Goal: Task Accomplishment & Management: Use online tool/utility

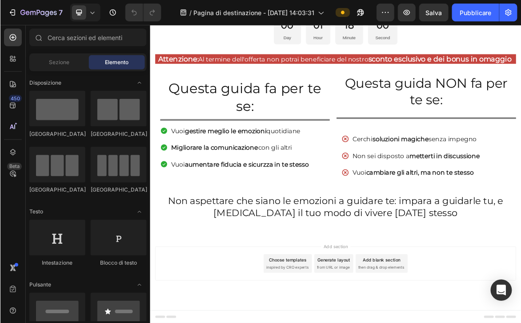
scroll to position [488, 0]
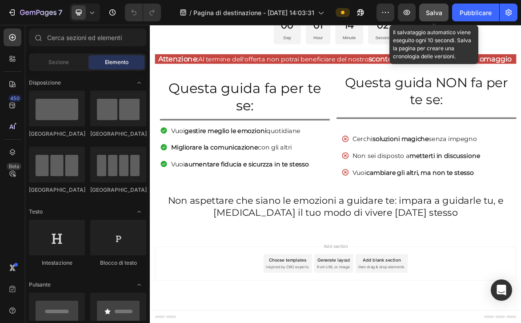
click at [440, 14] on font "Salva" at bounding box center [434, 13] width 16 height 8
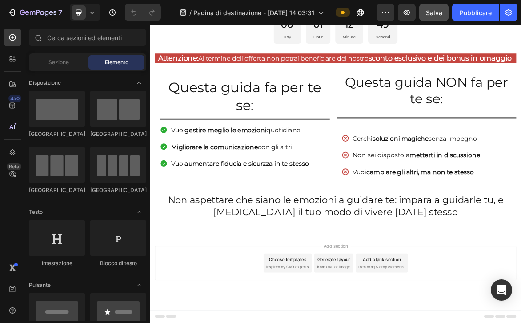
click at [353, 323] on div "Le emozioni ti controllano o sei tu a controllare loro? Heading Row Impara a ge…" at bounding box center [417, 24] width 534 height 600
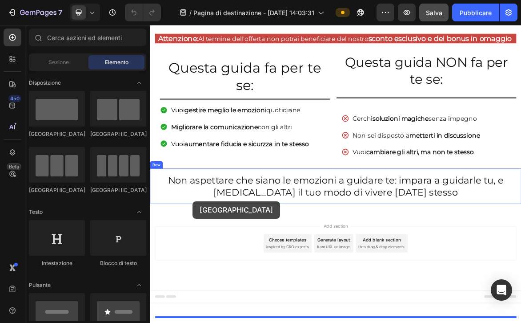
scroll to position [488, 0]
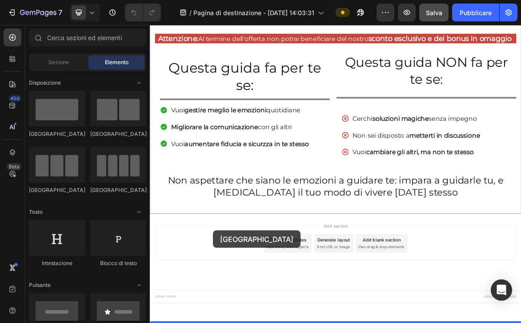
drag, startPoint x: 207, startPoint y: 136, endPoint x: 241, endPoint y: 320, distance: 187.2
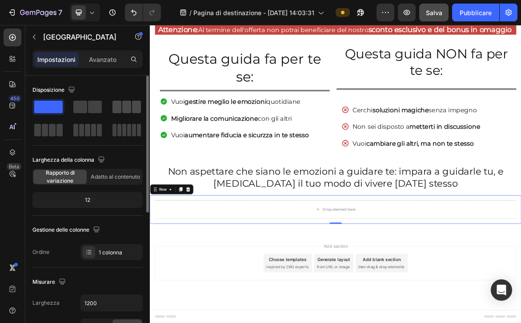
click at [128, 110] on span at bounding box center [126, 107] width 9 height 12
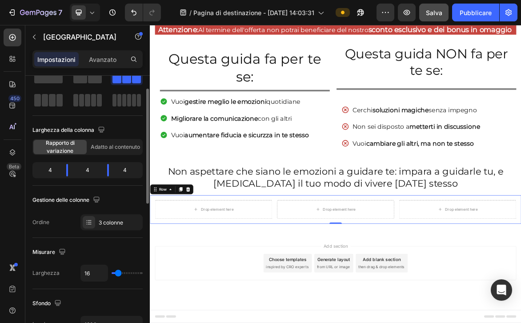
scroll to position [31, 0]
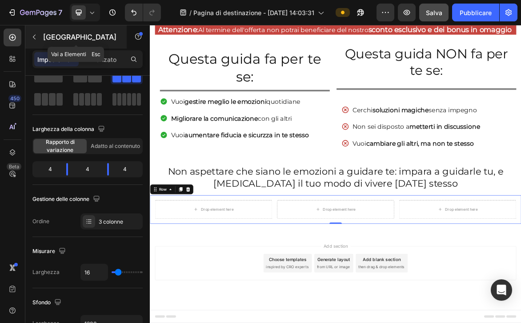
click at [52, 37] on font "[GEOGRAPHIC_DATA]" at bounding box center [79, 36] width 73 height 9
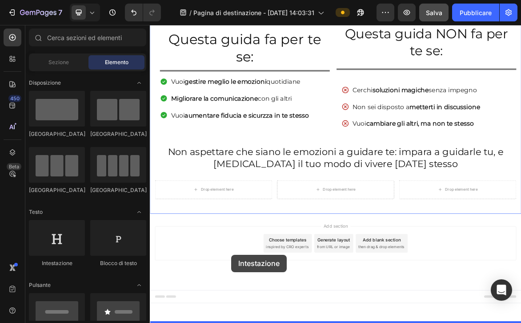
scroll to position [529, 0]
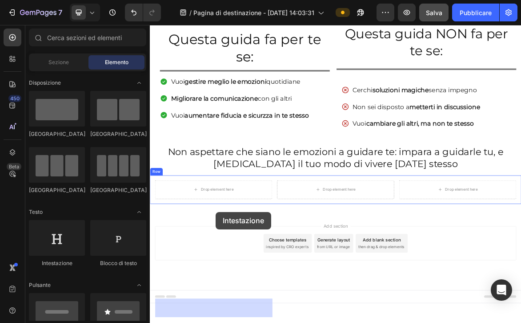
drag, startPoint x: 218, startPoint y: 262, endPoint x: 245, endPoint y: 293, distance: 41.0
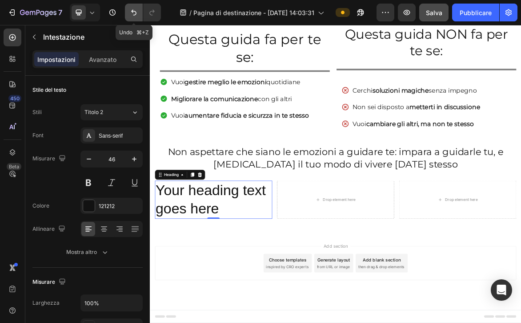
click at [133, 14] on icon "Annulla/Ripristina" at bounding box center [133, 12] width 9 height 9
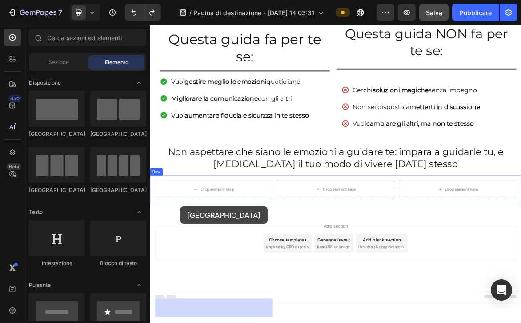
drag, startPoint x: 190, startPoint y: 141, endPoint x: 194, endPoint y: 286, distance: 145.1
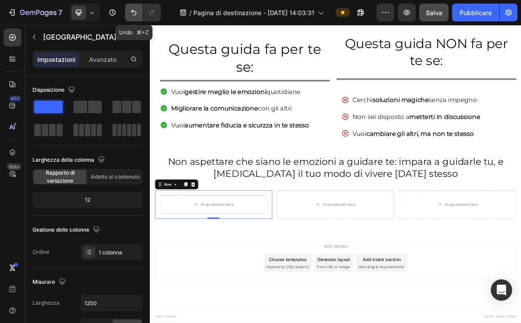
click at [137, 17] on button "Annulla/Ripristina" at bounding box center [134, 13] width 18 height 18
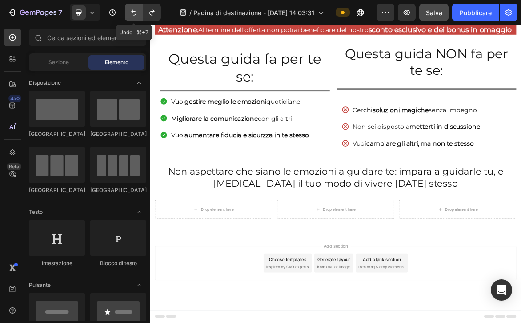
click at [134, 15] on icon "Annulla/Ripristina" at bounding box center [133, 13] width 5 height 6
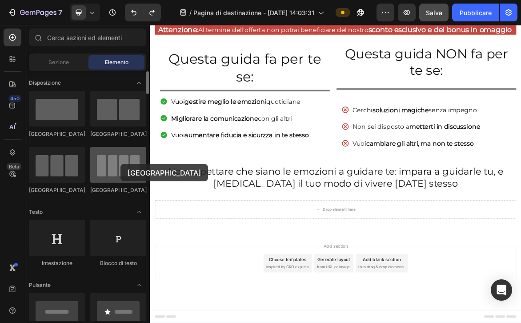
click at [120, 164] on div at bounding box center [118, 165] width 56 height 36
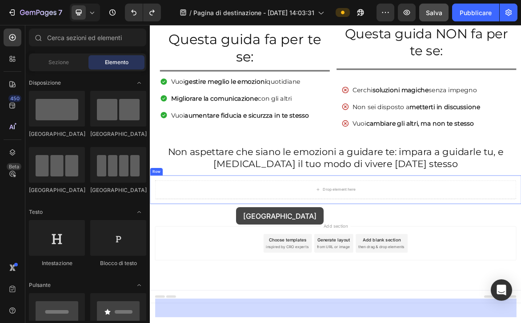
drag, startPoint x: 272, startPoint y: 139, endPoint x: 274, endPoint y: 287, distance: 147.3
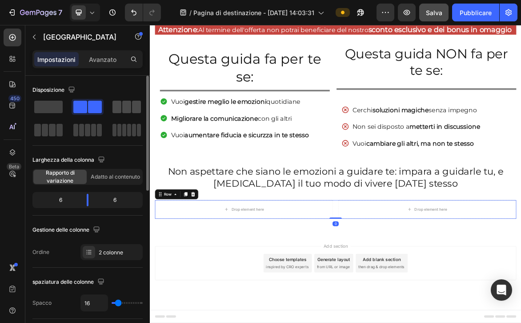
click at [131, 105] on span at bounding box center [126, 107] width 9 height 12
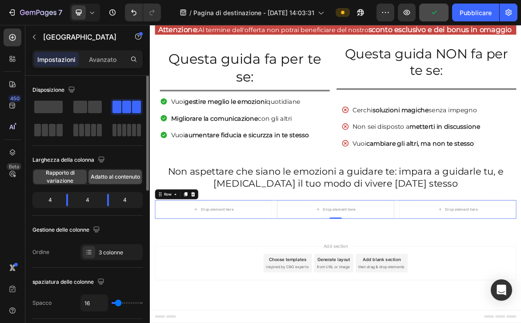
click at [114, 178] on font "Adatto al contenuto" at bounding box center [115, 176] width 49 height 7
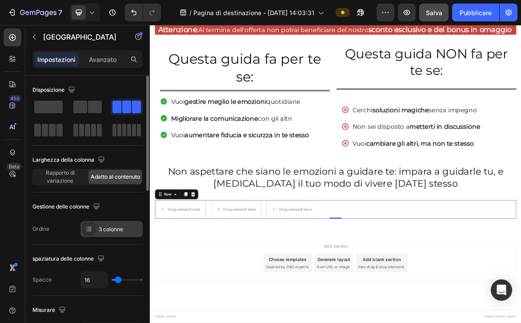
click at [107, 230] on font "3 colonne" at bounding box center [111, 229] width 24 height 7
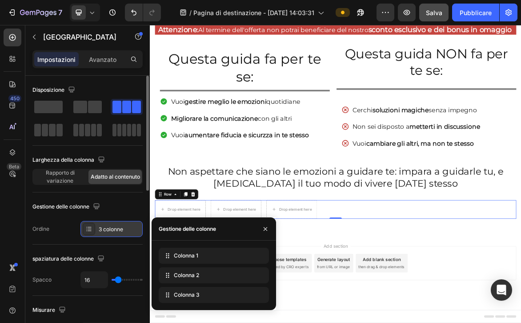
click at [107, 230] on font "3 colonne" at bounding box center [111, 229] width 24 height 7
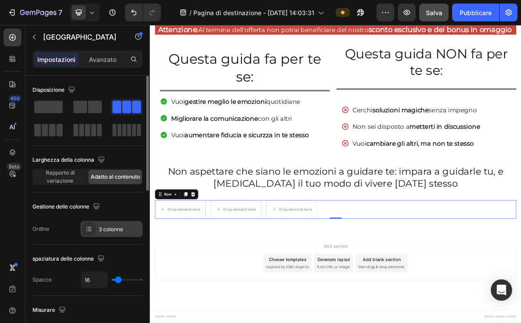
click at [109, 229] on font "3 colonne" at bounding box center [111, 229] width 24 height 7
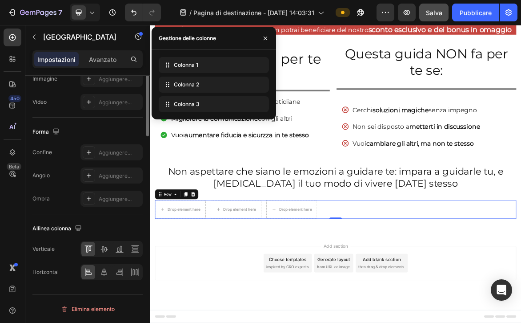
scroll to position [0, 0]
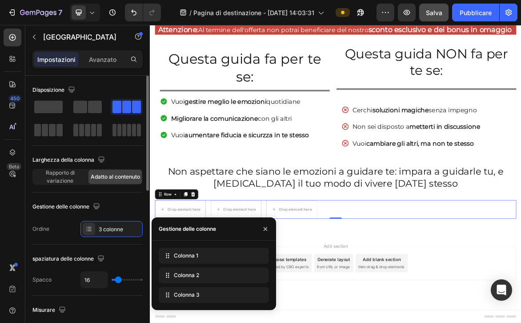
click at [100, 180] on span "Adatto al contenuto" at bounding box center [115, 177] width 49 height 8
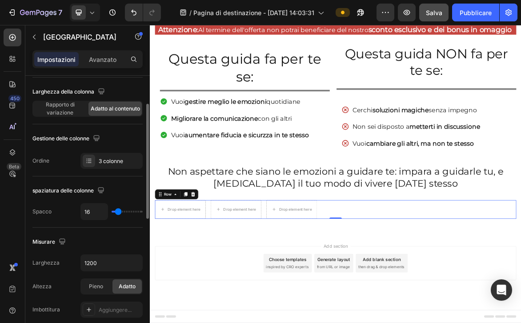
scroll to position [73, 0]
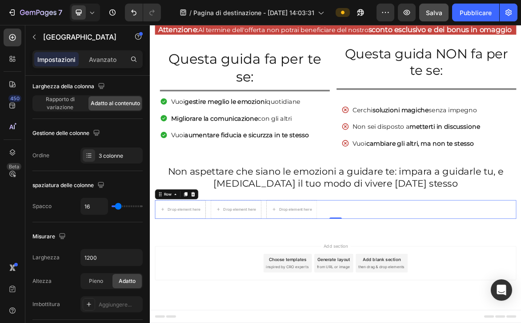
click at [423, 288] on div "Drop element here Drop element here Drop element here Row 0" at bounding box center [417, 289] width 520 height 27
click at [135, 13] on icon "Annulla/Ripristina" at bounding box center [133, 12] width 9 height 9
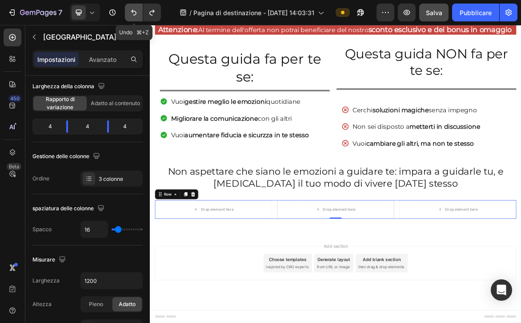
click at [135, 13] on icon "Annulla/Ripristina" at bounding box center [133, 12] width 9 height 9
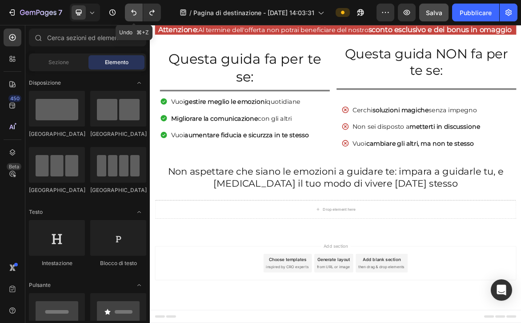
click at [135, 14] on icon "Annulla/Ripristina" at bounding box center [133, 12] width 9 height 9
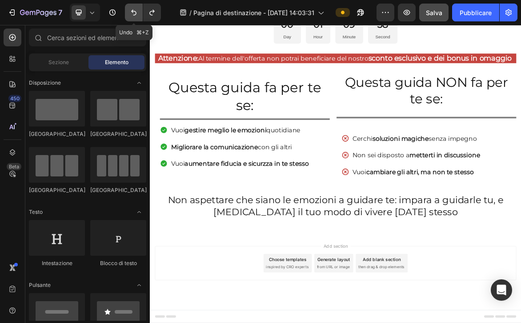
scroll to position [488, 0]
click at [149, 14] on icon "Annulla/Ripristina" at bounding box center [152, 12] width 9 height 9
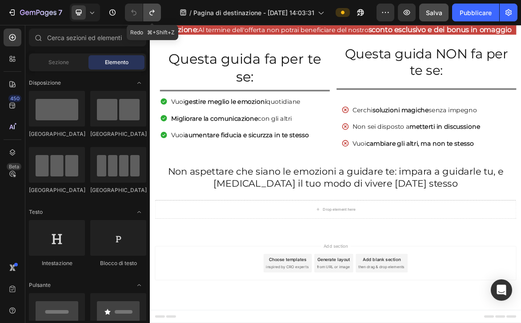
scroll to position [529, 0]
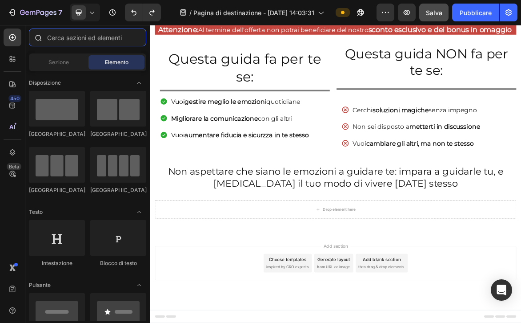
click at [116, 41] on input "text" at bounding box center [87, 37] width 117 height 18
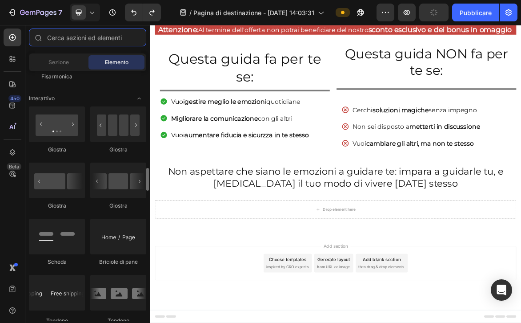
scroll to position [907, 0]
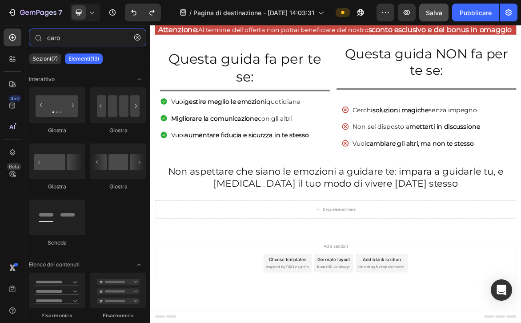
type input "caro"
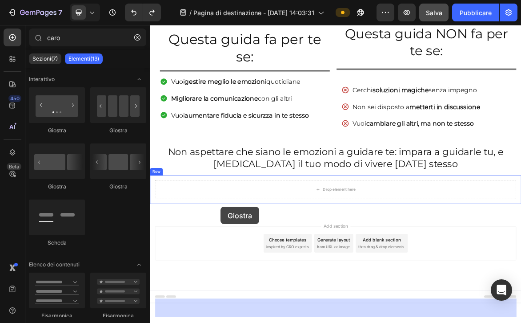
drag, startPoint x: 207, startPoint y: 134, endPoint x: 251, endPoint y: 286, distance: 158.4
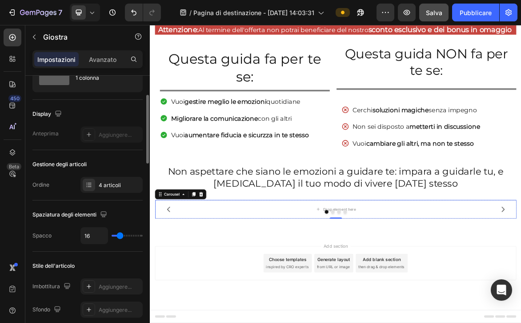
scroll to position [51, 0]
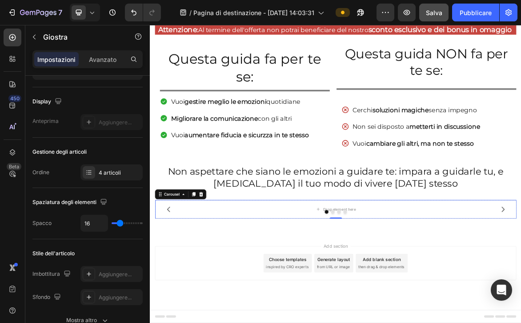
click at [226, 293] on div at bounding box center [417, 293] width 520 height 5
click at [167, 269] on icon at bounding box center [164, 267] width 7 height 7
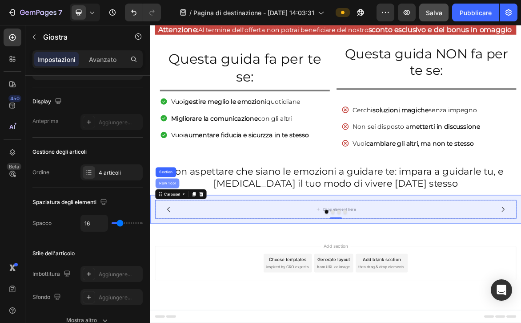
click at [174, 247] on div "Row 1 col" at bounding box center [174, 252] width 34 height 14
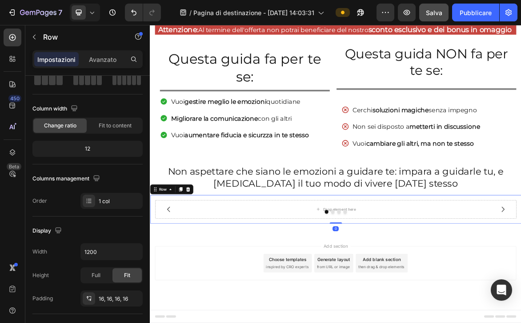
scroll to position [0, 0]
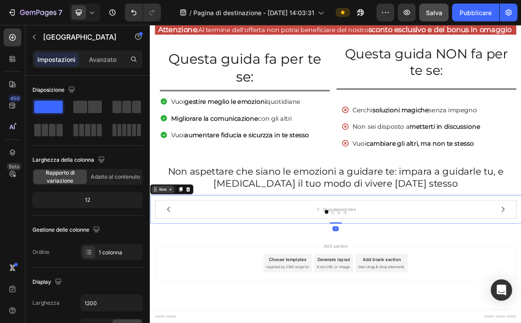
click at [181, 261] on icon at bounding box center [179, 260] width 7 height 7
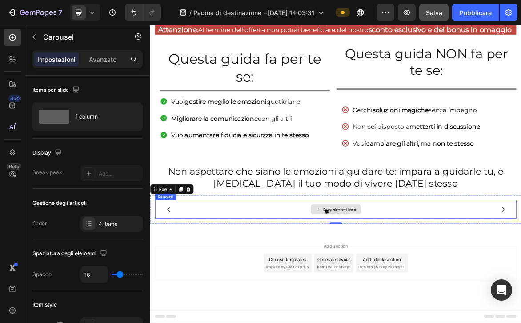
click at [194, 282] on div "Drop element here" at bounding box center [417, 289] width 520 height 27
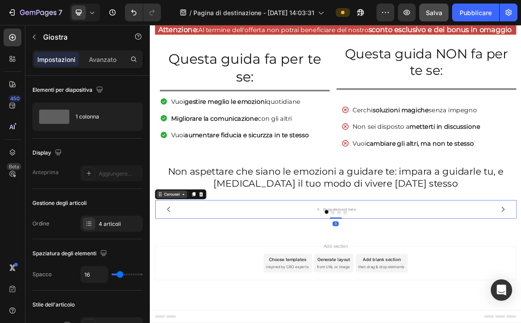
click at [185, 271] on div "Carousel" at bounding box center [181, 268] width 26 height 8
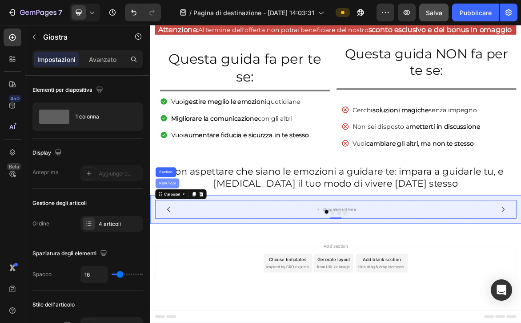
click at [175, 254] on div "Row 1 col" at bounding box center [174, 252] width 27 height 5
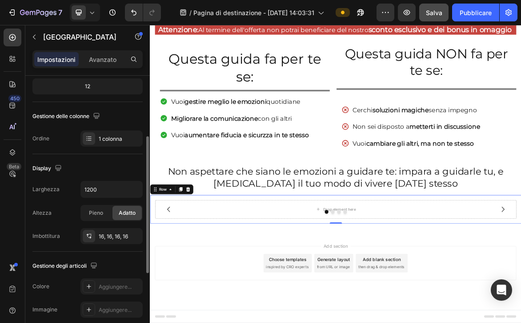
scroll to position [117, 0]
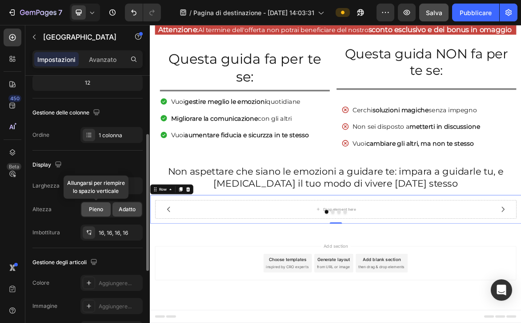
click at [93, 209] on font "Pieno" at bounding box center [96, 209] width 14 height 7
click at [126, 210] on font "Adatto" at bounding box center [127, 209] width 17 height 7
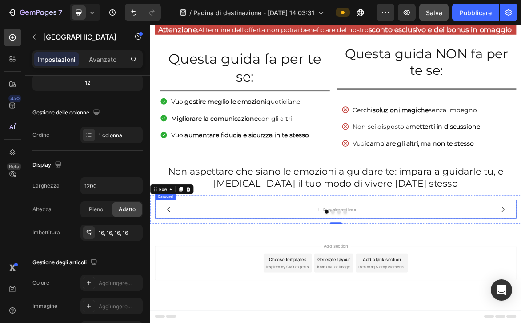
click at [205, 293] on div at bounding box center [417, 293] width 520 height 5
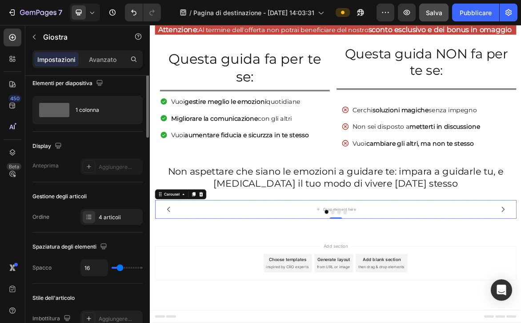
scroll to position [0, 0]
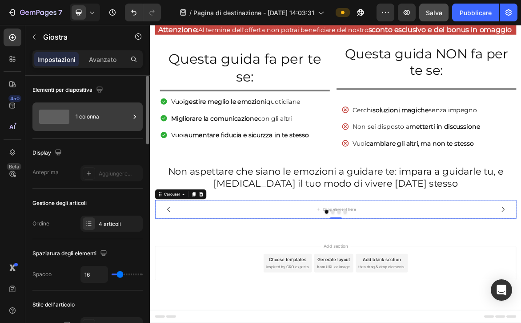
click at [85, 115] on font "1 colonna" at bounding box center [88, 116] width 24 height 7
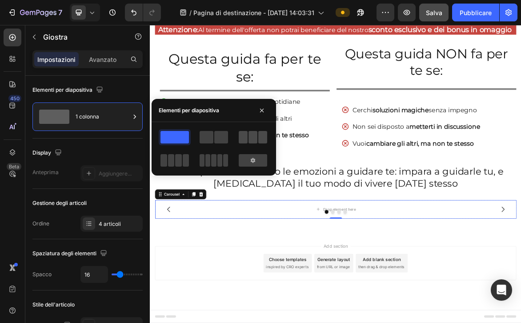
click at [256, 138] on span at bounding box center [253, 137] width 9 height 12
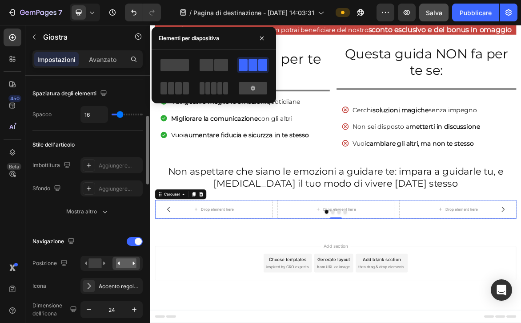
scroll to position [171, 0]
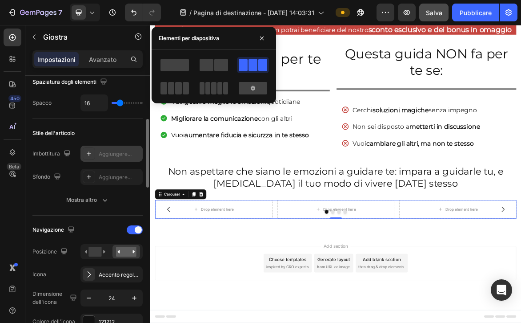
click at [91, 147] on div at bounding box center [89, 153] width 12 height 12
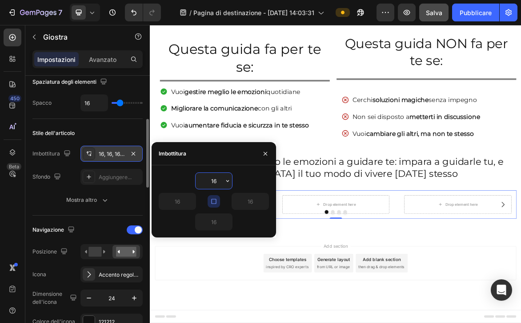
click at [92, 148] on div at bounding box center [89, 153] width 12 height 12
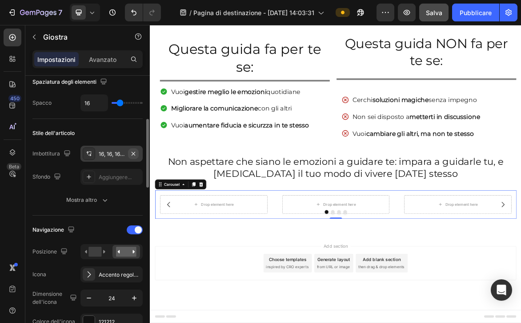
click at [129, 151] on button "button" at bounding box center [133, 153] width 11 height 11
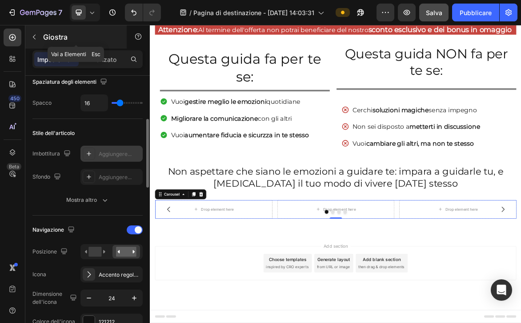
click at [44, 33] on font "Giostra" at bounding box center [55, 36] width 24 height 9
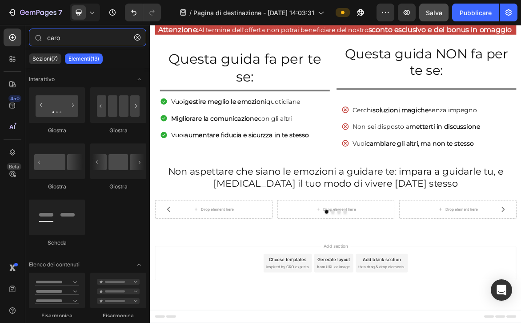
drag, startPoint x: 72, startPoint y: 38, endPoint x: -9, endPoint y: 36, distance: 81.0
click at [0, 0] on html "7 / Pagina di destinazione - [DATE] 14:03:31 Anteprima Salva Pubblicare 450 Bet…" at bounding box center [260, 0] width 521 height 0
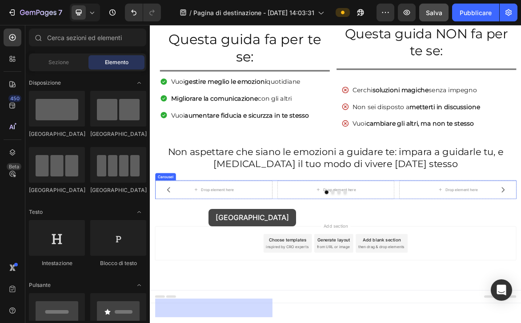
drag, startPoint x: 208, startPoint y: 141, endPoint x: 234, endPoint y: 289, distance: 150.0
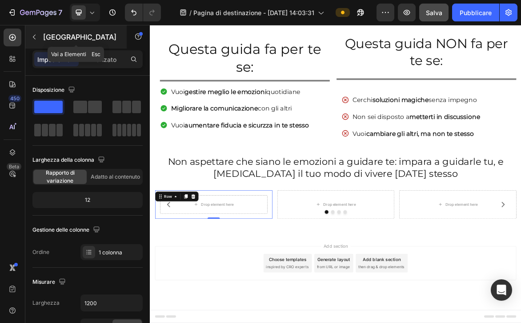
click at [42, 32] on div "[GEOGRAPHIC_DATA]" at bounding box center [75, 36] width 101 height 23
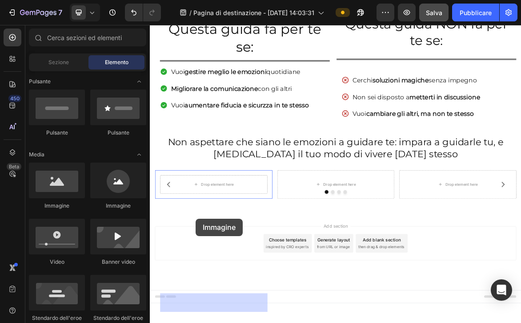
scroll to position [543, 0]
drag, startPoint x: 201, startPoint y: 212, endPoint x: 214, endPoint y: 288, distance: 77.7
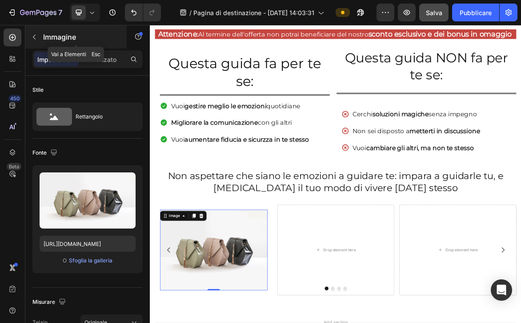
click at [44, 32] on font "Immagine" at bounding box center [59, 36] width 33 height 9
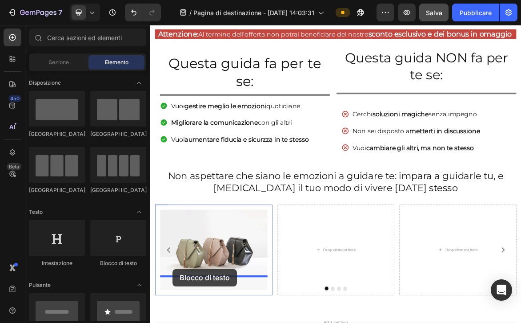
scroll to position [632, 0]
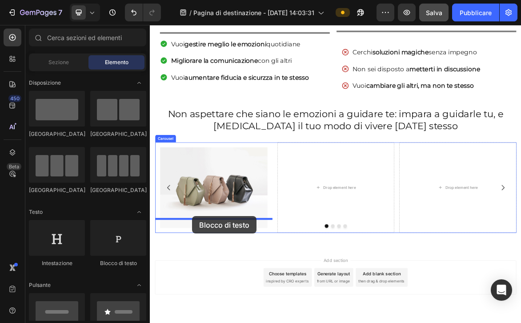
drag, startPoint x: 278, startPoint y: 271, endPoint x: 210, endPoint y: 300, distance: 73.8
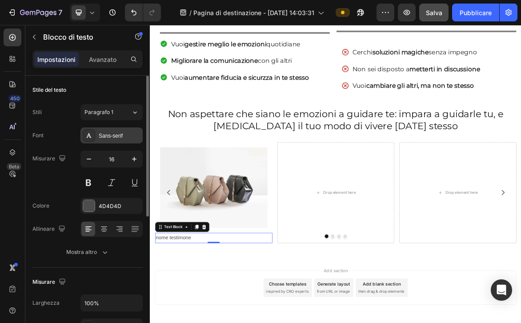
click at [113, 139] on div "Sans-serif" at bounding box center [120, 136] width 42 height 8
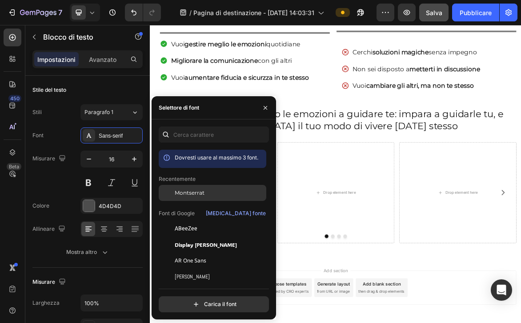
click at [202, 194] on font "Montserrat" at bounding box center [190, 192] width 30 height 7
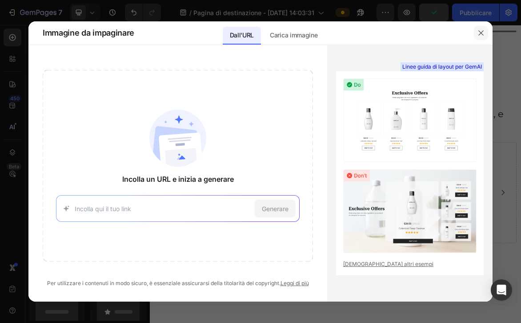
click at [480, 28] on button "button" at bounding box center [481, 33] width 14 height 14
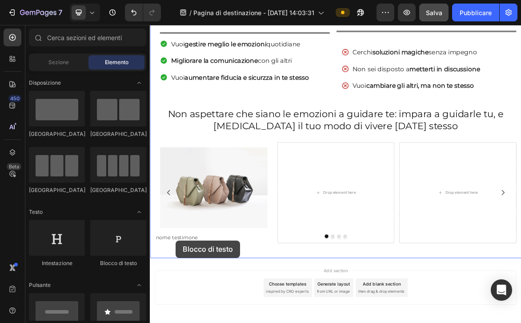
scroll to position [647, 0]
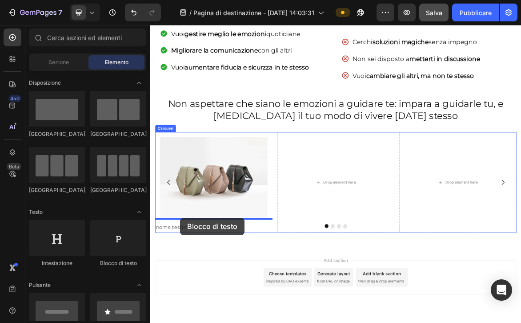
drag, startPoint x: 269, startPoint y: 265, endPoint x: 194, endPoint y: 302, distance: 83.6
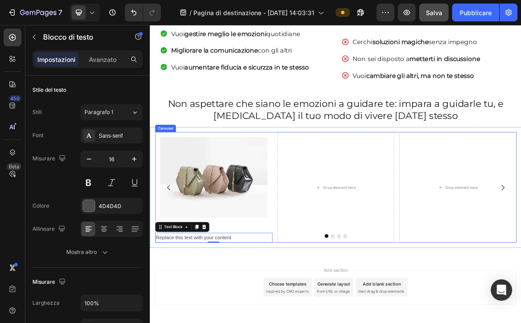
click at [234, 323] on div at bounding box center [417, 327] width 520 height 5
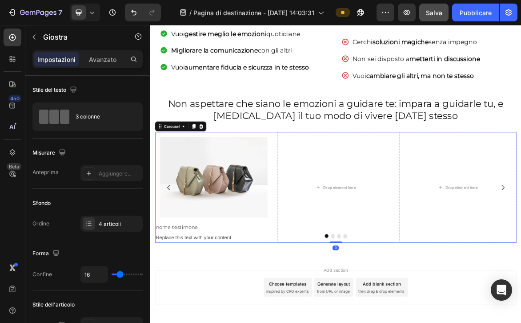
click at [282, 323] on div at bounding box center [417, 327] width 520 height 5
click at [266, 323] on div at bounding box center [417, 327] width 520 height 5
click at [264, 323] on div at bounding box center [417, 327] width 520 height 5
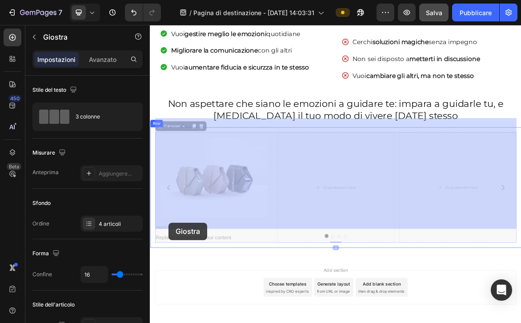
scroll to position [662, 0]
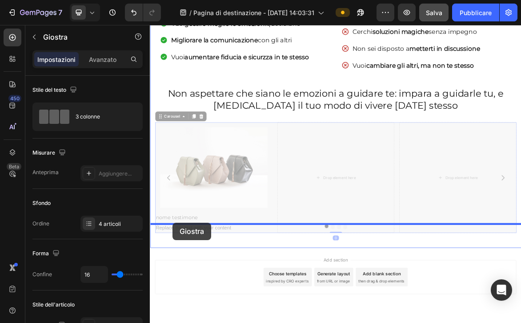
drag, startPoint x: 270, startPoint y: 309, endPoint x: 183, endPoint y: 308, distance: 87.2
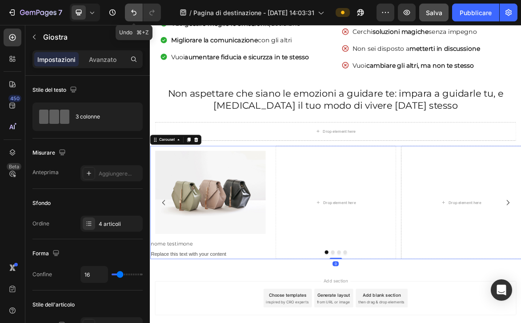
click at [134, 7] on button "Annulla/Ripristina" at bounding box center [134, 13] width 18 height 18
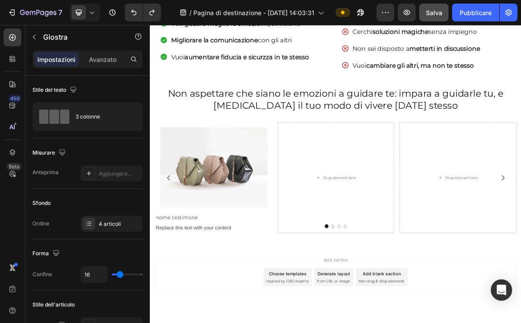
click at [248, 311] on div at bounding box center [417, 313] width 520 height 5
click at [259, 311] on div at bounding box center [417, 313] width 520 height 5
click at [238, 273] on div "Image Row 0" at bounding box center [241, 229] width 169 height 130
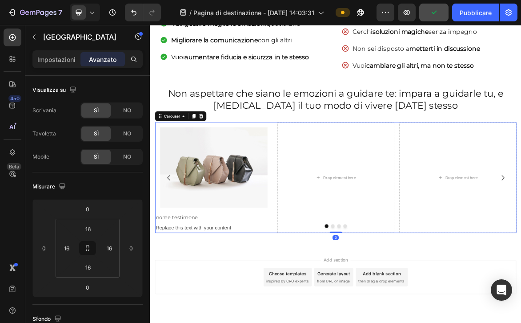
click at [247, 311] on div at bounding box center [417, 313] width 520 height 5
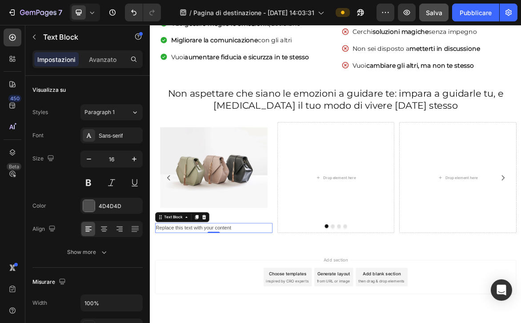
click at [189, 309] on div "Replace this text with your content" at bounding box center [241, 316] width 169 height 15
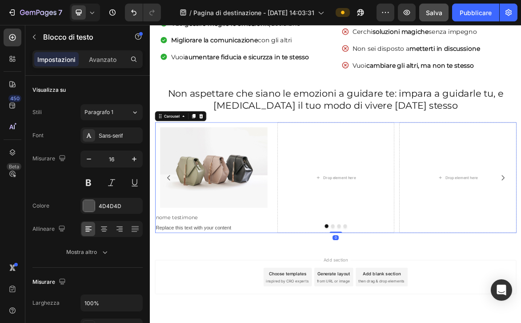
click at [262, 311] on div at bounding box center [417, 313] width 520 height 5
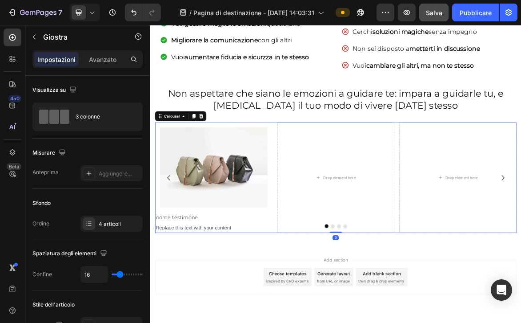
click at [262, 311] on div at bounding box center [417, 313] width 520 height 5
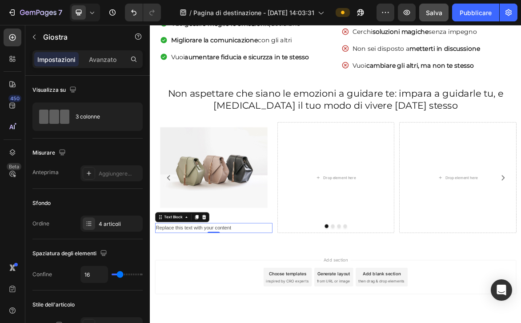
click at [206, 309] on div "Replace this text with your content" at bounding box center [241, 316] width 169 height 15
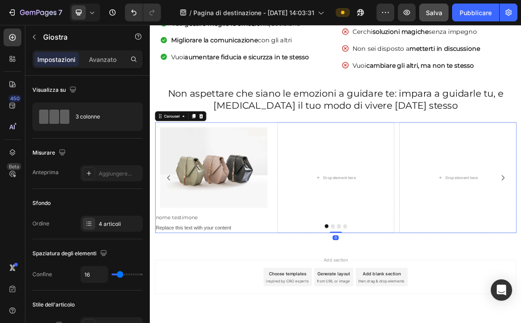
click at [205, 311] on div at bounding box center [417, 313] width 520 height 5
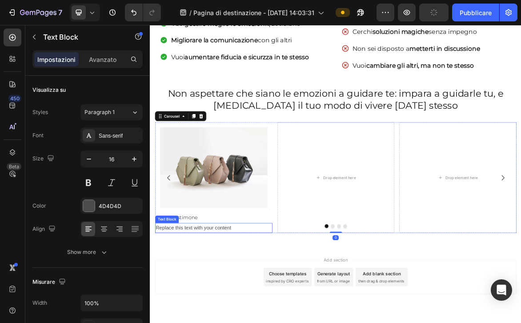
click at [209, 309] on div "Replace this text with your content" at bounding box center [241, 316] width 169 height 15
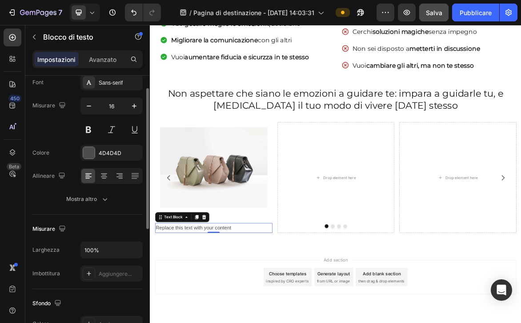
scroll to position [0, 0]
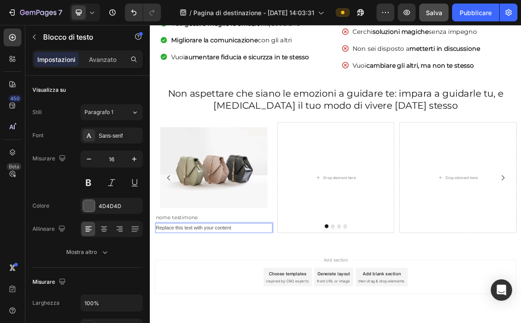
click at [262, 309] on div "Replace this text with your content" at bounding box center [241, 316] width 169 height 15
click at [269, 310] on p "Replace this text with your content" at bounding box center [241, 316] width 167 height 13
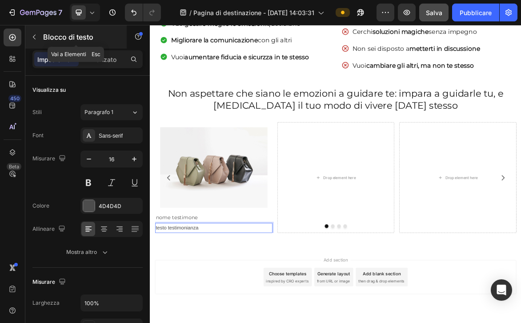
click at [48, 34] on font "Blocco di testo" at bounding box center [68, 36] width 50 height 9
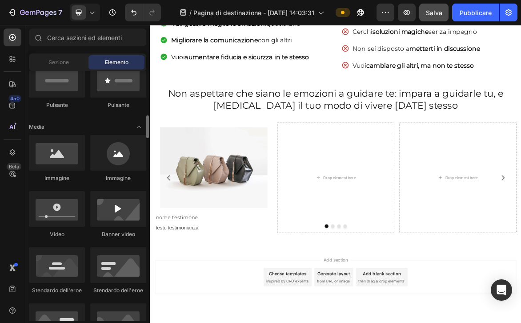
scroll to position [254, 0]
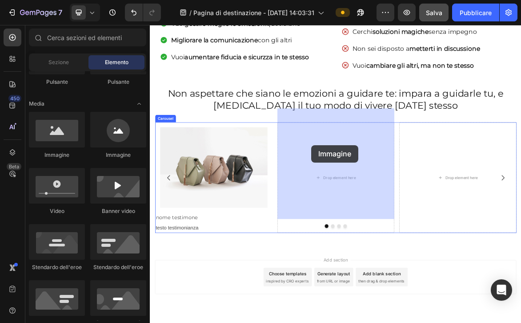
drag, startPoint x: 208, startPoint y: 160, endPoint x: 381, endPoint y: 198, distance: 177.5
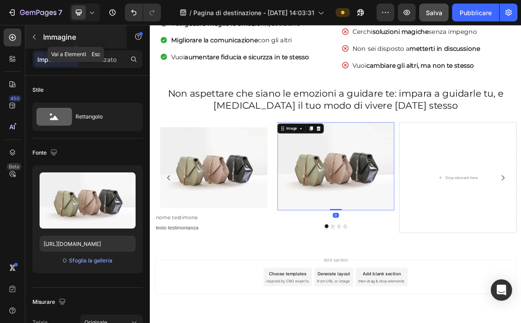
click at [48, 41] on p "Immagine" at bounding box center [81, 37] width 76 height 11
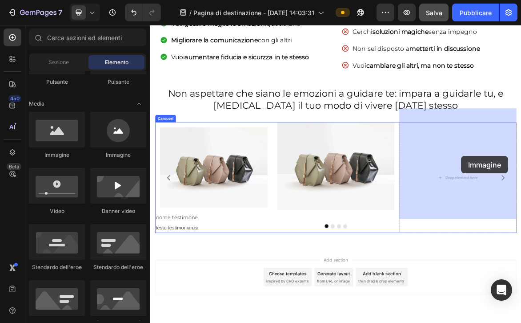
drag, startPoint x: 202, startPoint y: 164, endPoint x: 595, endPoint y: 210, distance: 395.5
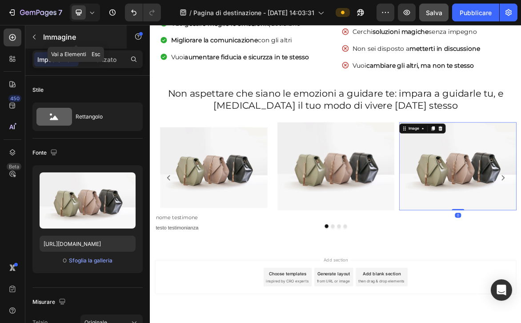
click at [36, 31] on button "button" at bounding box center [34, 37] width 14 height 14
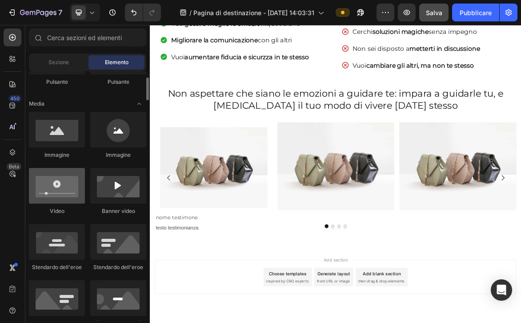
scroll to position [0, 0]
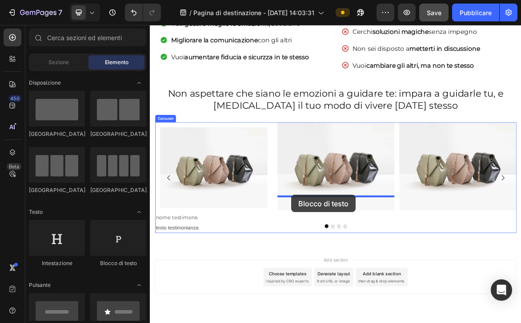
drag, startPoint x: 267, startPoint y: 262, endPoint x: 349, endPoint y: 266, distance: 81.9
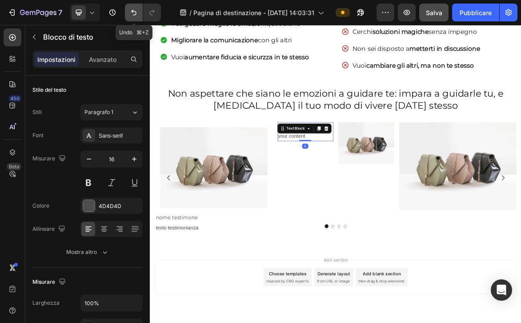
click at [137, 9] on icon "Annulla/Ripristina" at bounding box center [133, 12] width 9 height 9
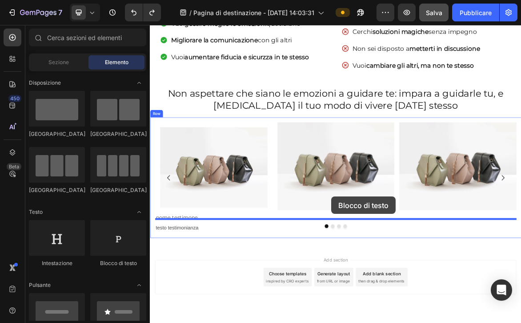
drag, startPoint x: 274, startPoint y: 255, endPoint x: 411, endPoint y: 271, distance: 137.5
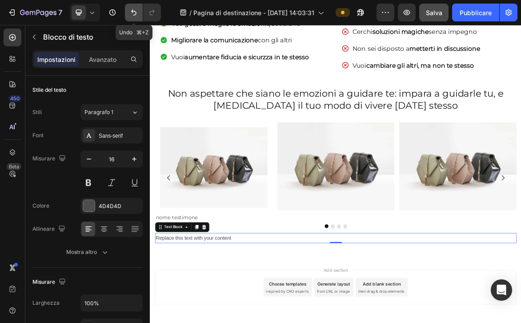
click at [132, 9] on icon "Annulla/Ripristina" at bounding box center [133, 12] width 9 height 9
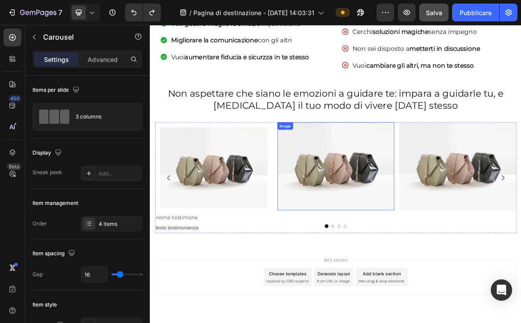
click at [409, 277] on div "Image" at bounding box center [417, 243] width 169 height 159
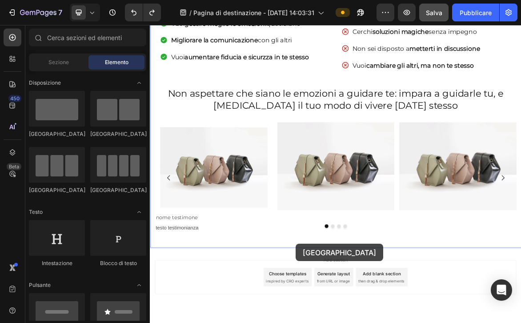
drag, startPoint x: 222, startPoint y: 132, endPoint x: 360, endPoint y: 339, distance: 248.9
drag, startPoint x: 211, startPoint y: 142, endPoint x: 364, endPoint y: 327, distance: 240.2
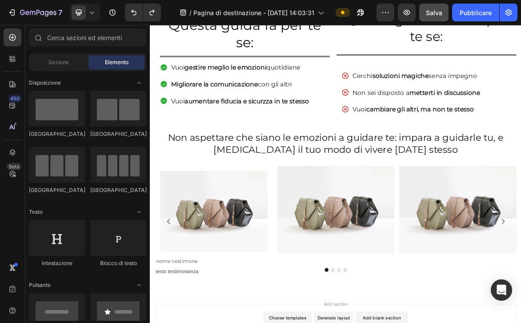
scroll to position [662, 0]
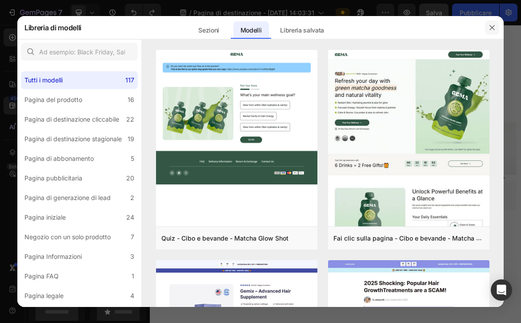
click at [494, 25] on icon "button" at bounding box center [492, 27] width 7 height 7
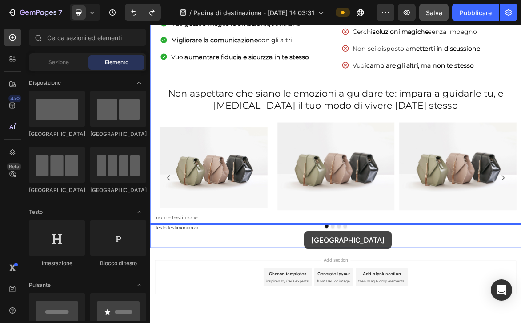
drag, startPoint x: 209, startPoint y: 141, endPoint x: 372, endPoint y: 321, distance: 243.5
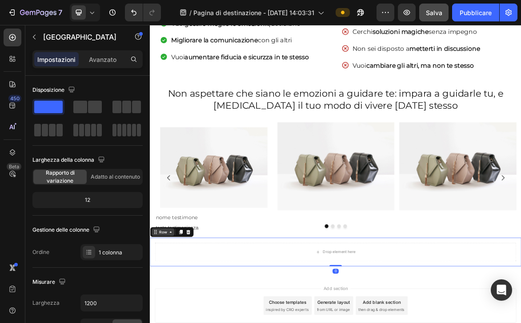
click at [166, 318] on div "Row" at bounding box center [168, 322] width 15 height 8
click at [181, 318] on icon at bounding box center [179, 321] width 7 height 7
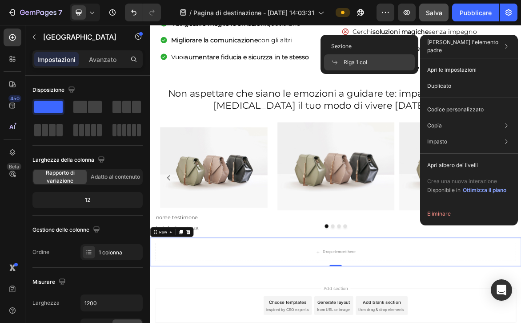
click at [471, 44] on font "[PERSON_NAME] l'elemento padre" at bounding box center [463, 46] width 71 height 15
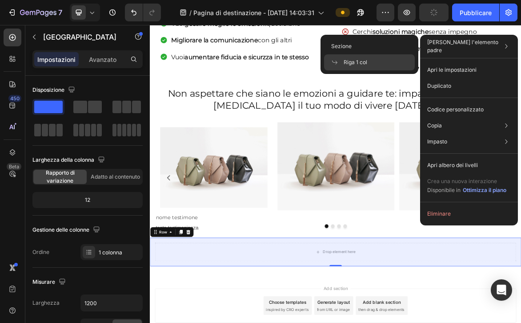
click at [391, 59] on div "Riga 1 col" at bounding box center [369, 62] width 91 height 16
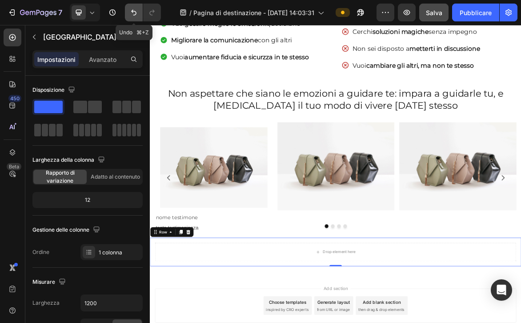
click at [143, 12] on button "Annulla/Ripristina" at bounding box center [134, 13] width 18 height 18
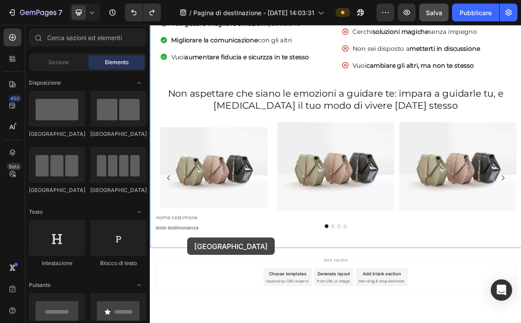
drag, startPoint x: 216, startPoint y: 141, endPoint x: 202, endPoint y: 328, distance: 187.8
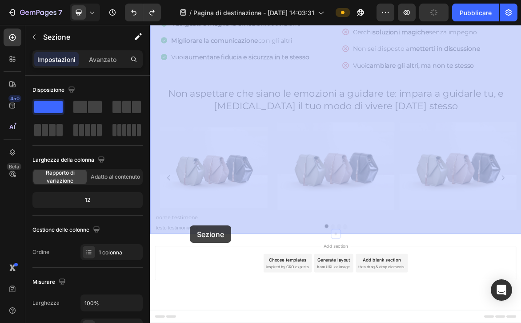
drag, startPoint x: 206, startPoint y: 319, endPoint x: 207, endPoint y: 313, distance: 6.9
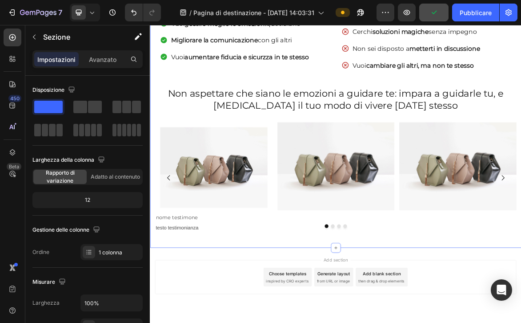
scroll to position [0, 0]
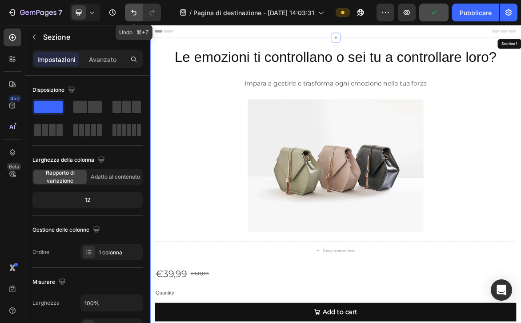
click at [130, 14] on icon "Annulla/Ripristina" at bounding box center [133, 12] width 9 height 9
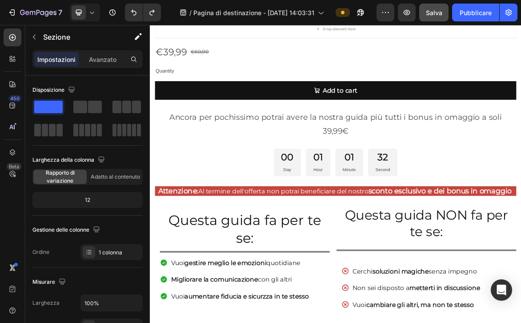
scroll to position [662, 0]
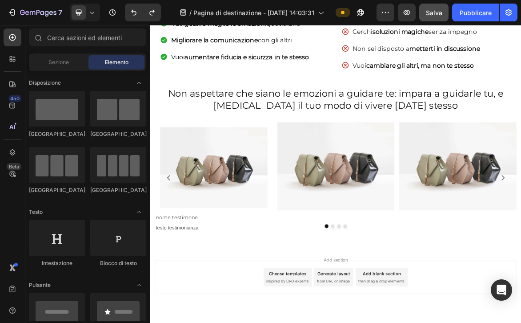
drag, startPoint x: 408, startPoint y: 329, endPoint x: 408, endPoint y: 341, distance: 11.6
drag, startPoint x: 211, startPoint y: 141, endPoint x: 431, endPoint y: 338, distance: 295.2
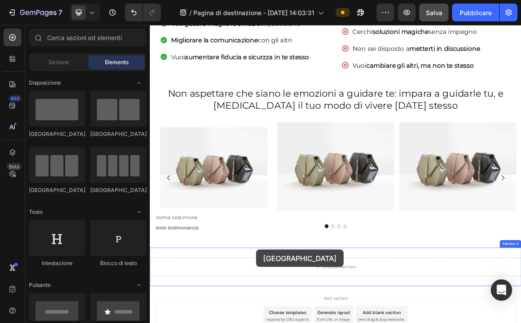
scroll to position [717, 0]
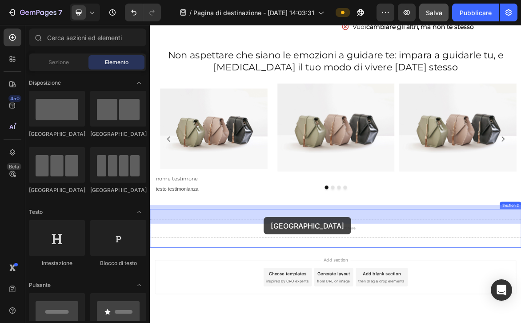
drag, startPoint x: 208, startPoint y: 127, endPoint x: 314, endPoint y: 301, distance: 203.4
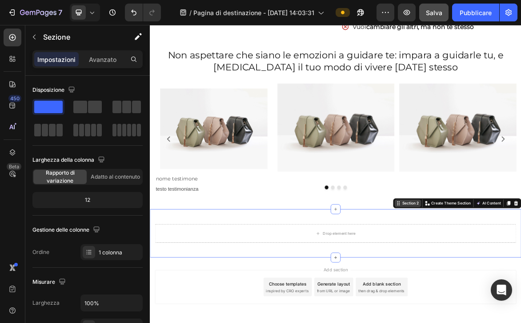
click at [521, 277] on div "Section 2" at bounding box center [524, 281] width 27 height 8
click at [521, 289] on div "Drop element here Row Section 2 You can create reusable sections Create Theme S…" at bounding box center [417, 323] width 534 height 69
click at [521, 277] on div "Section 2" at bounding box center [524, 281] width 27 height 8
click at [141, 36] on icon "button" at bounding box center [138, 36] width 9 height 9
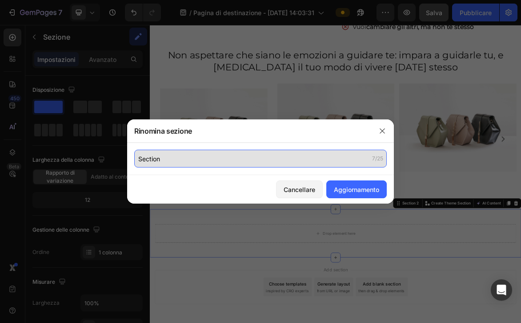
click at [341, 160] on input "Section" at bounding box center [260, 158] width 253 height 18
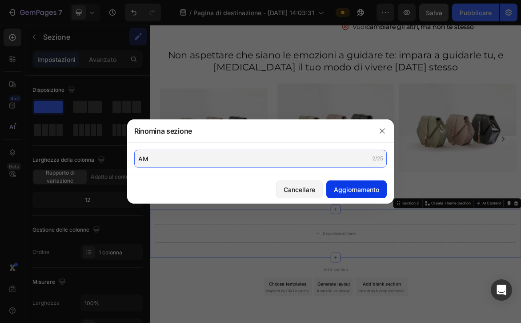
type input "AM"
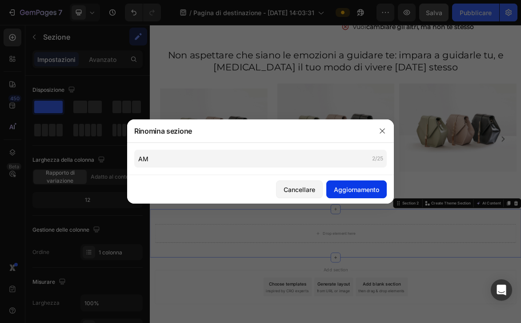
click at [375, 191] on font "Aggiornamento" at bounding box center [356, 190] width 45 height 8
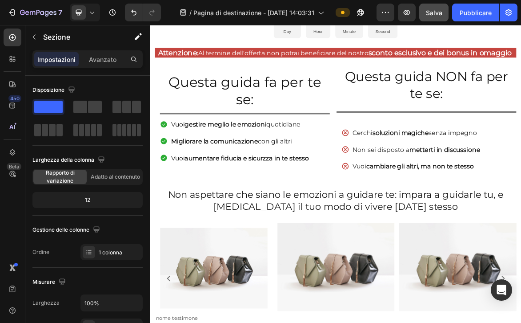
scroll to position [731, 0]
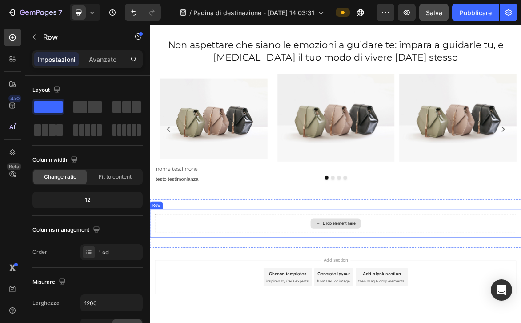
click at [479, 296] on div "Drop element here" at bounding box center [417, 309] width 520 height 27
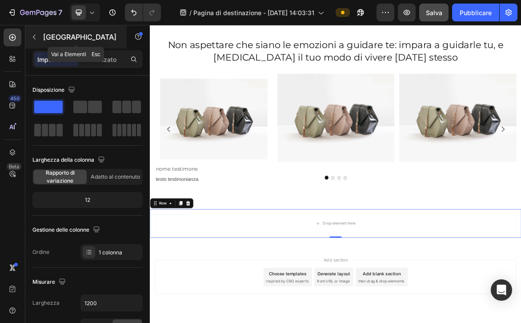
click at [58, 40] on p "[GEOGRAPHIC_DATA]" at bounding box center [81, 37] width 76 height 11
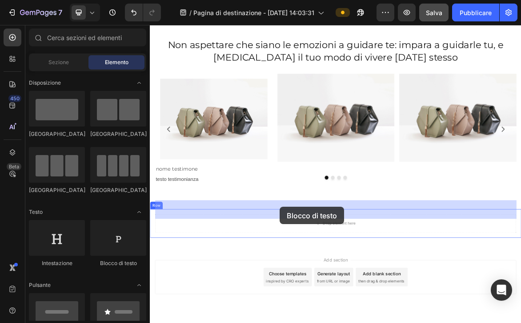
drag, startPoint x: 279, startPoint y: 269, endPoint x: 337, endPoint y: 286, distance: 60.3
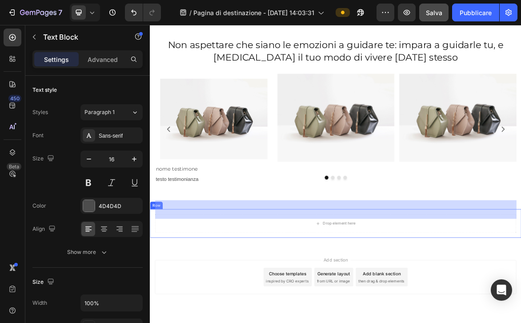
scroll to position [718, 0]
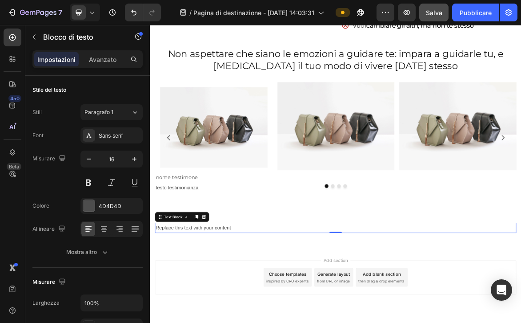
click at [336, 309] on div "Replace this text with your content" at bounding box center [417, 316] width 520 height 15
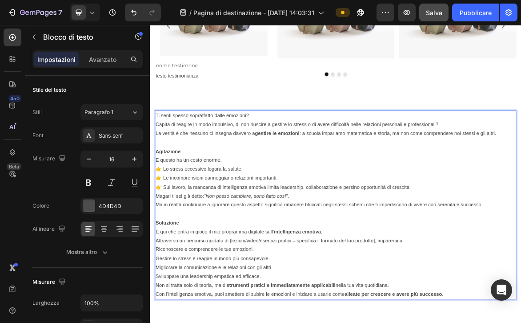
scroll to position [881, 0]
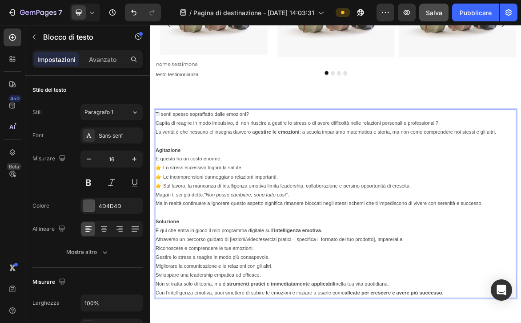
click at [163, 211] on p "E questo ha un costo enorme. 👉 Lo stress eccessivo logora la salute. 👉 Le incom…" at bounding box center [417, 236] width 518 height 51
click at [195, 198] on p "Agitazione" at bounding box center [417, 204] width 518 height 13
click at [134, 18] on button "Annulla/Ripristina" at bounding box center [134, 13] width 18 height 18
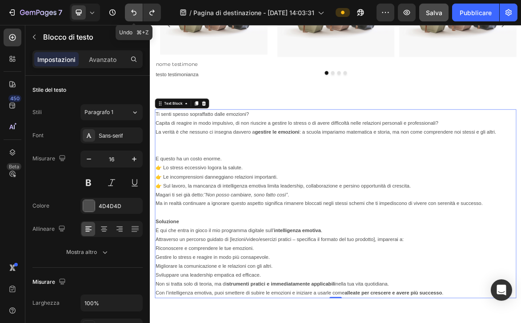
click at [133, 12] on icon "Annulla/Ripristina" at bounding box center [133, 12] width 9 height 9
click at [133, 12] on icon "Annulla/Ripristina" at bounding box center [133, 13] width 5 height 6
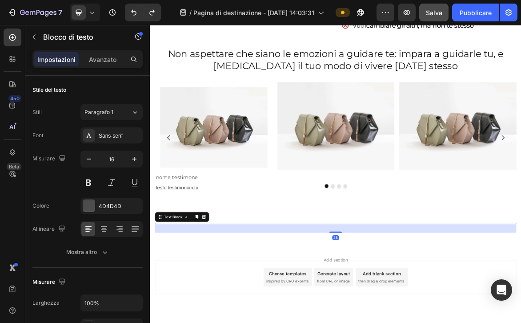
drag, startPoint x: 419, startPoint y: 303, endPoint x: 418, endPoint y: 313, distance: 9.8
click at [418, 314] on div "Text Block 28 Row AM" at bounding box center [417, 315] width 534 height 57
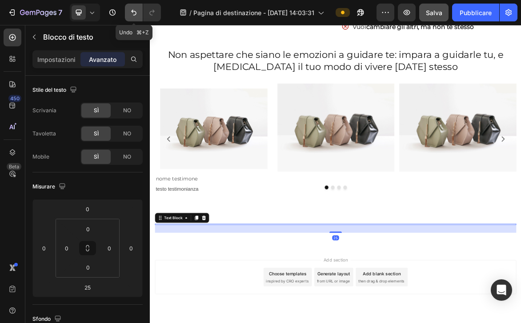
click at [130, 13] on icon "Annulla/Ripristina" at bounding box center [133, 12] width 9 height 9
click at [134, 12] on icon "Annulla/Ripristina" at bounding box center [133, 12] width 9 height 9
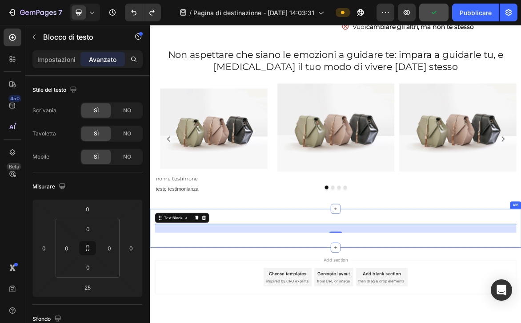
click at [297, 303] on div "Text Block 25 Row" at bounding box center [417, 316] width 534 height 27
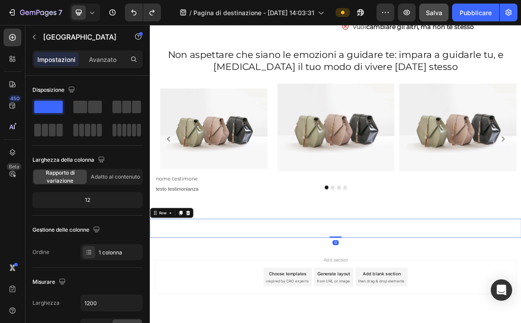
click at [298, 310] on div "Text Block" at bounding box center [417, 316] width 520 height 13
click at [299, 312] on div "Text Block Row 0 AM" at bounding box center [417, 317] width 534 height 56
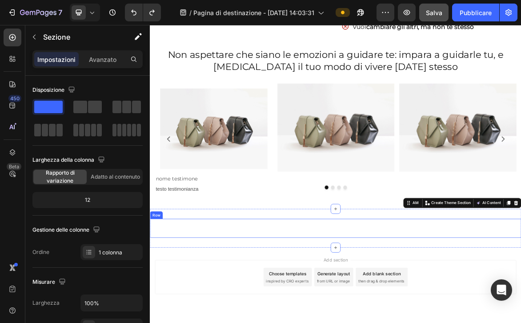
click at [298, 310] on div "Text Block" at bounding box center [417, 316] width 520 height 13
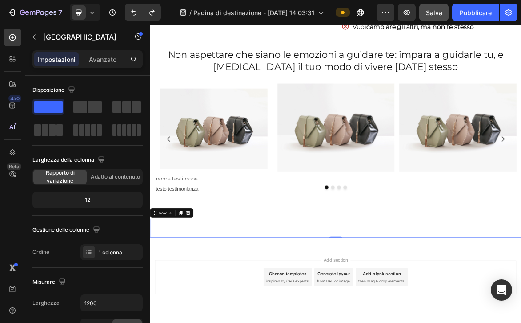
click at [347, 310] on div "Text Block" at bounding box center [417, 316] width 520 height 13
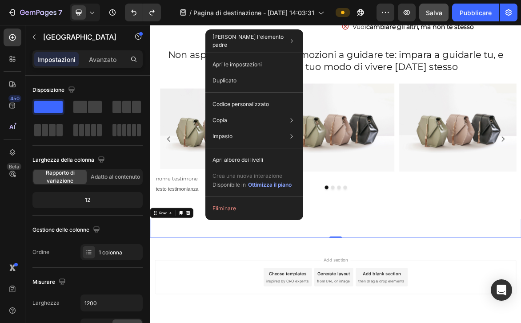
click at [187, 310] on div "Text Block" at bounding box center [417, 316] width 520 height 13
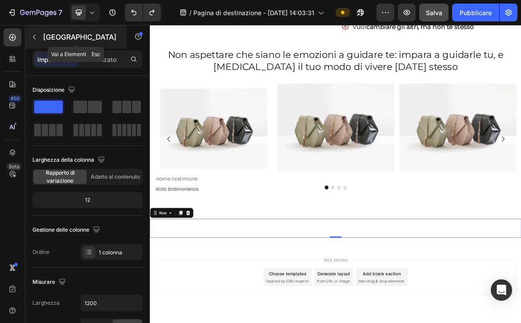
click at [53, 36] on font "[GEOGRAPHIC_DATA]" at bounding box center [79, 36] width 73 height 9
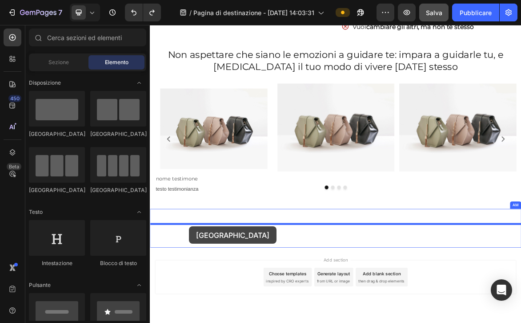
drag, startPoint x: 208, startPoint y: 143, endPoint x: 206, endPoint y: 314, distance: 171.3
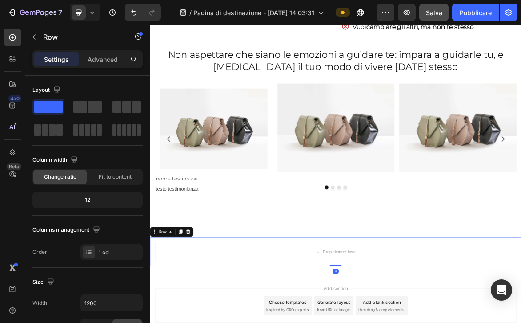
scroll to position [758, 0]
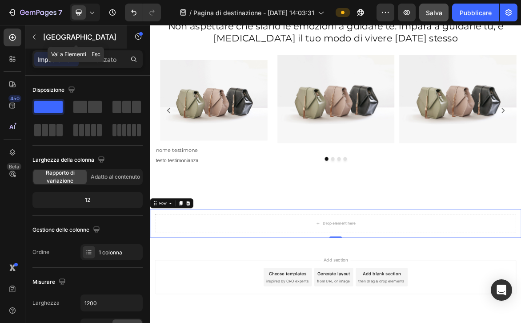
click at [52, 36] on font "[GEOGRAPHIC_DATA]" at bounding box center [79, 36] width 73 height 9
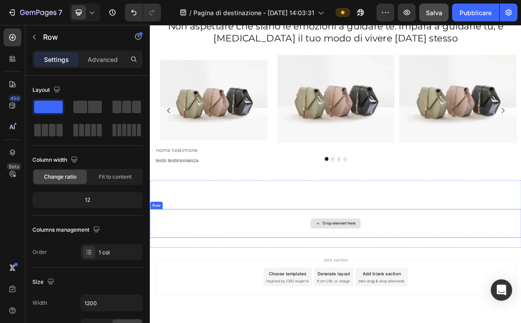
click at [452, 299] on div "Drop element here" at bounding box center [417, 309] width 520 height 27
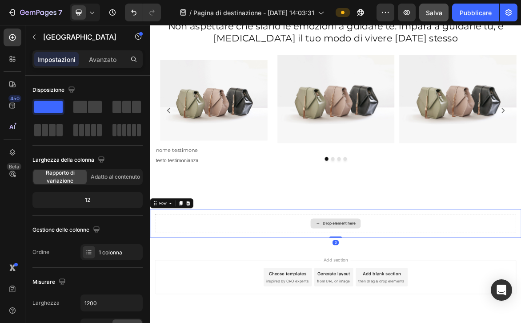
click at [452, 299] on div "Drop element here" at bounding box center [417, 309] width 520 height 27
click at [428, 306] on div "Drop element here" at bounding box center [422, 309] width 47 height 7
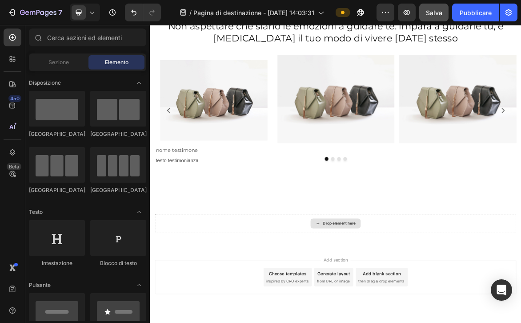
click at [428, 306] on div "Drop element here" at bounding box center [422, 309] width 47 height 7
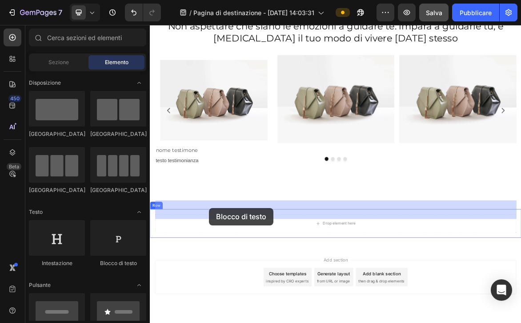
drag, startPoint x: 276, startPoint y: 267, endPoint x: 234, endPoint y: 287, distance: 46.2
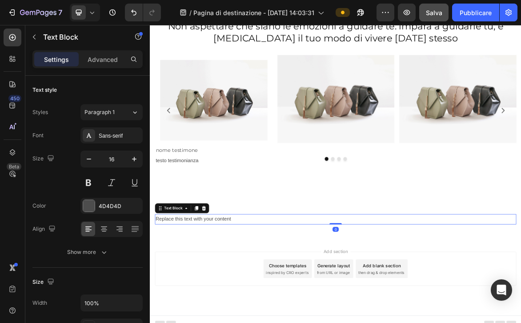
scroll to position [746, 0]
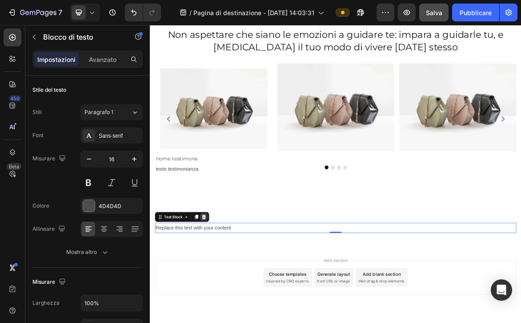
click at [229, 297] on icon at bounding box center [228, 300] width 6 height 6
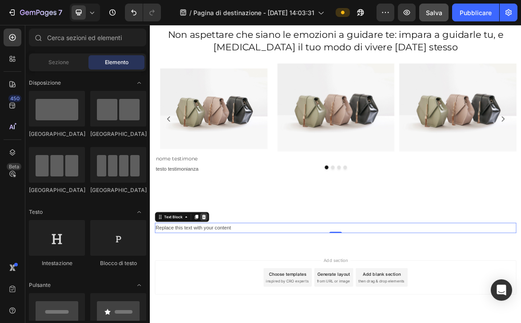
scroll to position [758, 0]
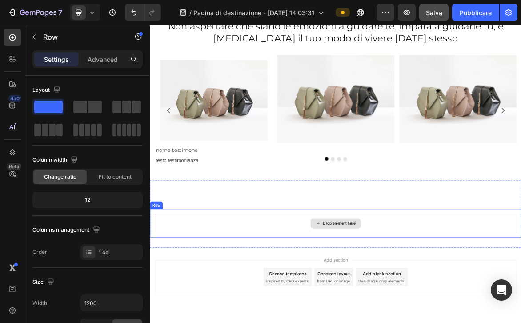
click at [206, 296] on div "Drop element here" at bounding box center [417, 309] width 520 height 27
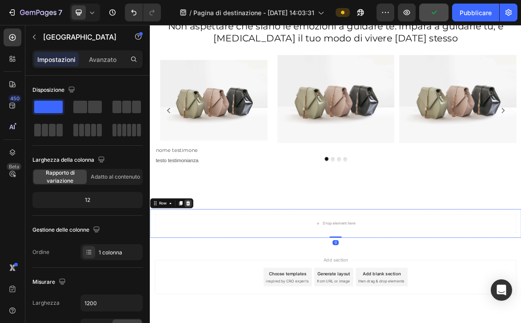
click at [204, 278] on icon at bounding box center [205, 281] width 6 height 6
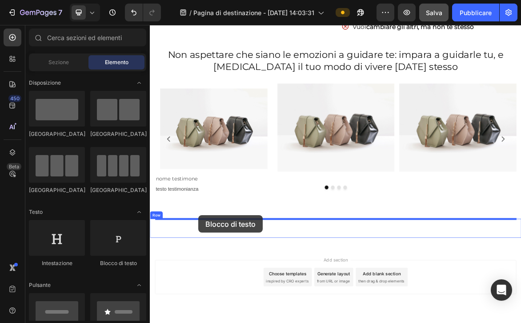
drag, startPoint x: 267, startPoint y: 272, endPoint x: 219, endPoint y: 298, distance: 54.1
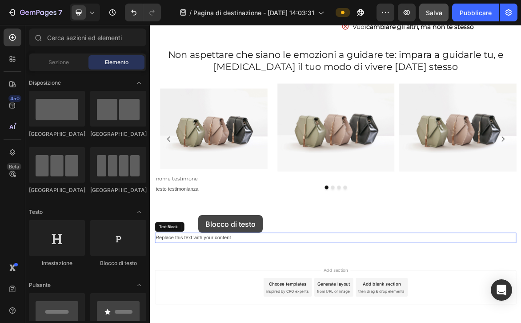
scroll to position [731, 0]
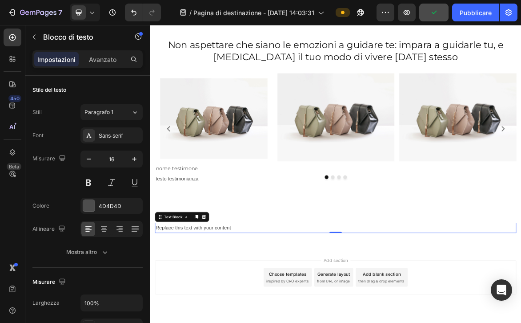
click at [263, 309] on div "Replace this text with your content" at bounding box center [417, 316] width 520 height 15
drag, startPoint x: 275, startPoint y: 296, endPoint x: 123, endPoint y: 295, distance: 151.7
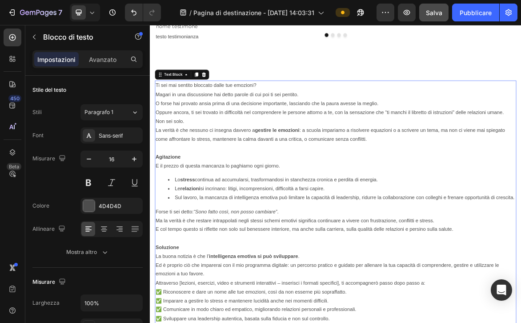
scroll to position [948, 0]
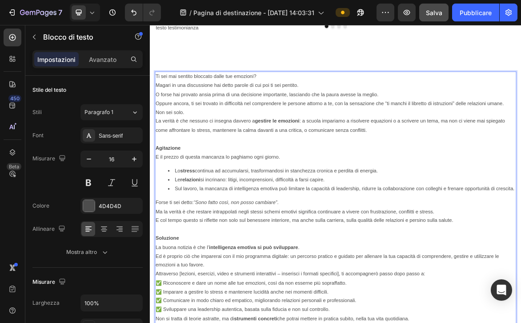
click at [194, 198] on strong "Agitazione" at bounding box center [176, 202] width 36 height 8
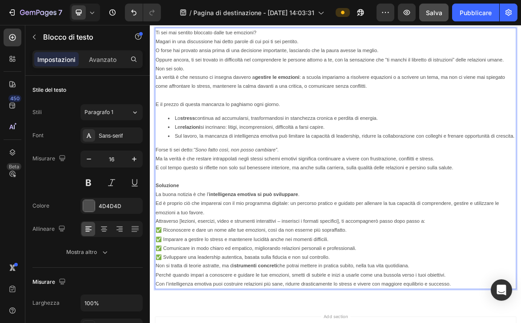
scroll to position [992, 0]
click at [204, 253] on p "Soluzione" at bounding box center [417, 255] width 518 height 13
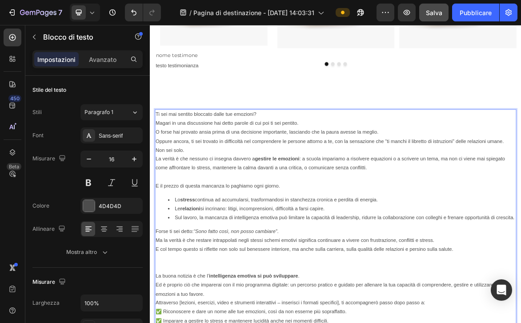
scroll to position [894, 0]
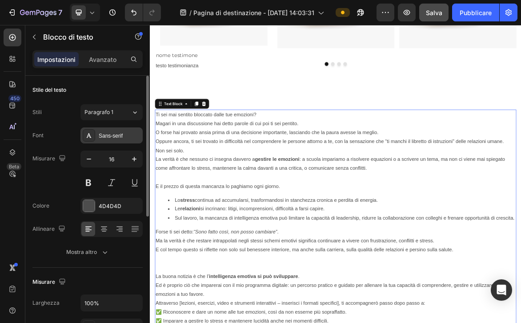
click at [118, 137] on font "Sans-serif" at bounding box center [111, 136] width 24 height 6
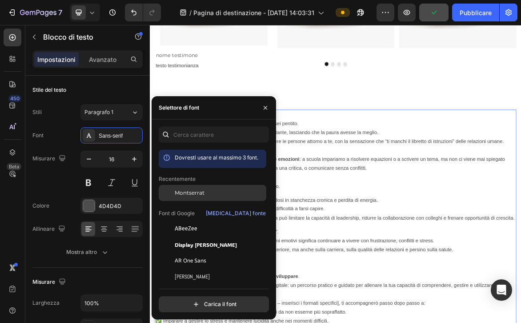
click at [189, 194] on font "Montserrat" at bounding box center [190, 192] width 30 height 7
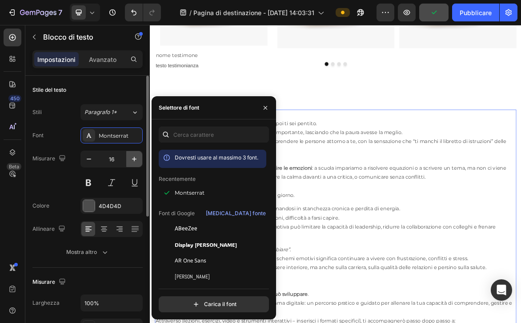
click at [132, 158] on icon "button" at bounding box center [134, 159] width 4 height 4
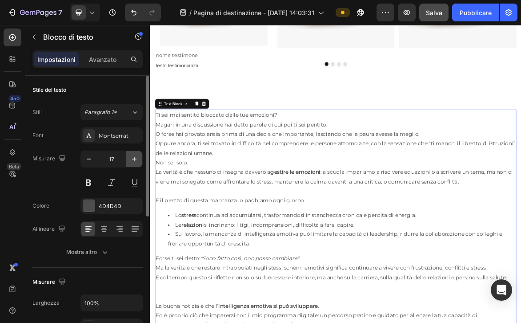
click at [132, 158] on icon "button" at bounding box center [134, 159] width 4 height 4
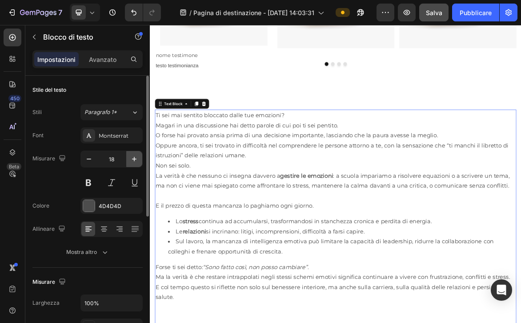
click at [132, 158] on icon "button" at bounding box center [134, 159] width 4 height 4
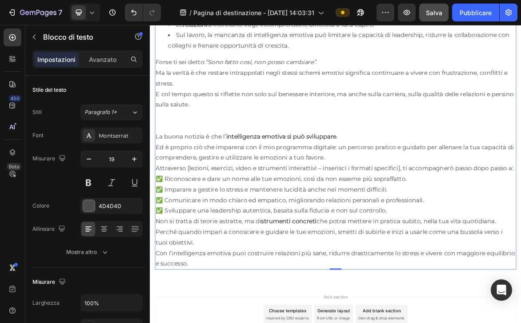
scroll to position [1193, 0]
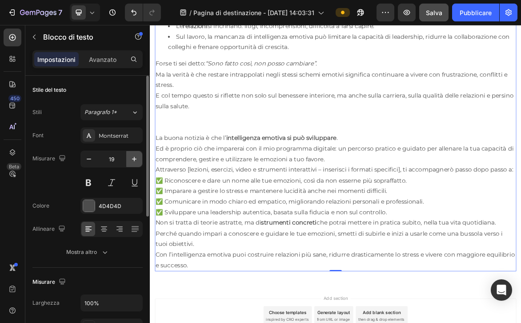
click at [140, 160] on button "button" at bounding box center [134, 159] width 16 height 16
type input "20"
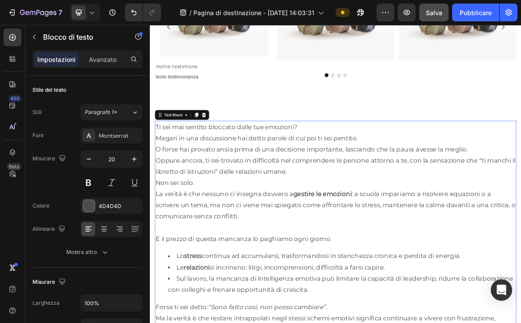
scroll to position [856, 0]
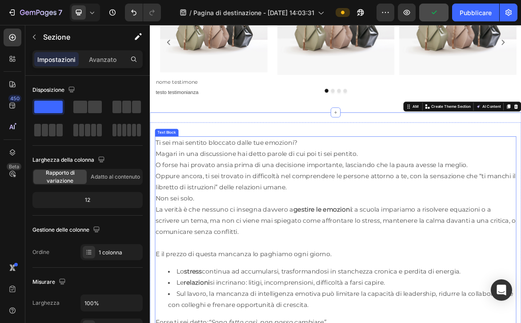
click at [318, 215] on p "Ti sei mai sentito bloccato dalle tue emozioni? Magari in una discussione hai d…" at bounding box center [417, 226] width 518 height 80
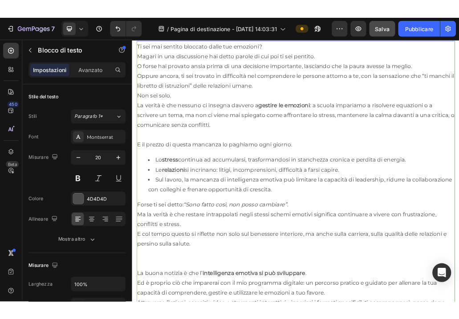
scroll to position [996, 0]
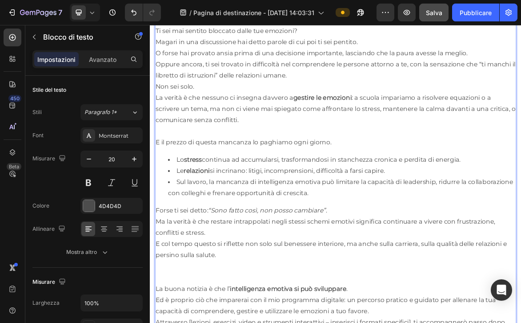
click at [172, 216] on ul "Lo stress continua ad accumularsi, trasformandosi in stanchezza cronica e perdi…" at bounding box center [417, 242] width 518 height 64
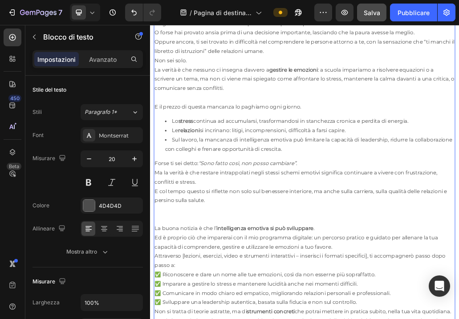
scroll to position [1025, 0]
